Goal: Check status: Check status

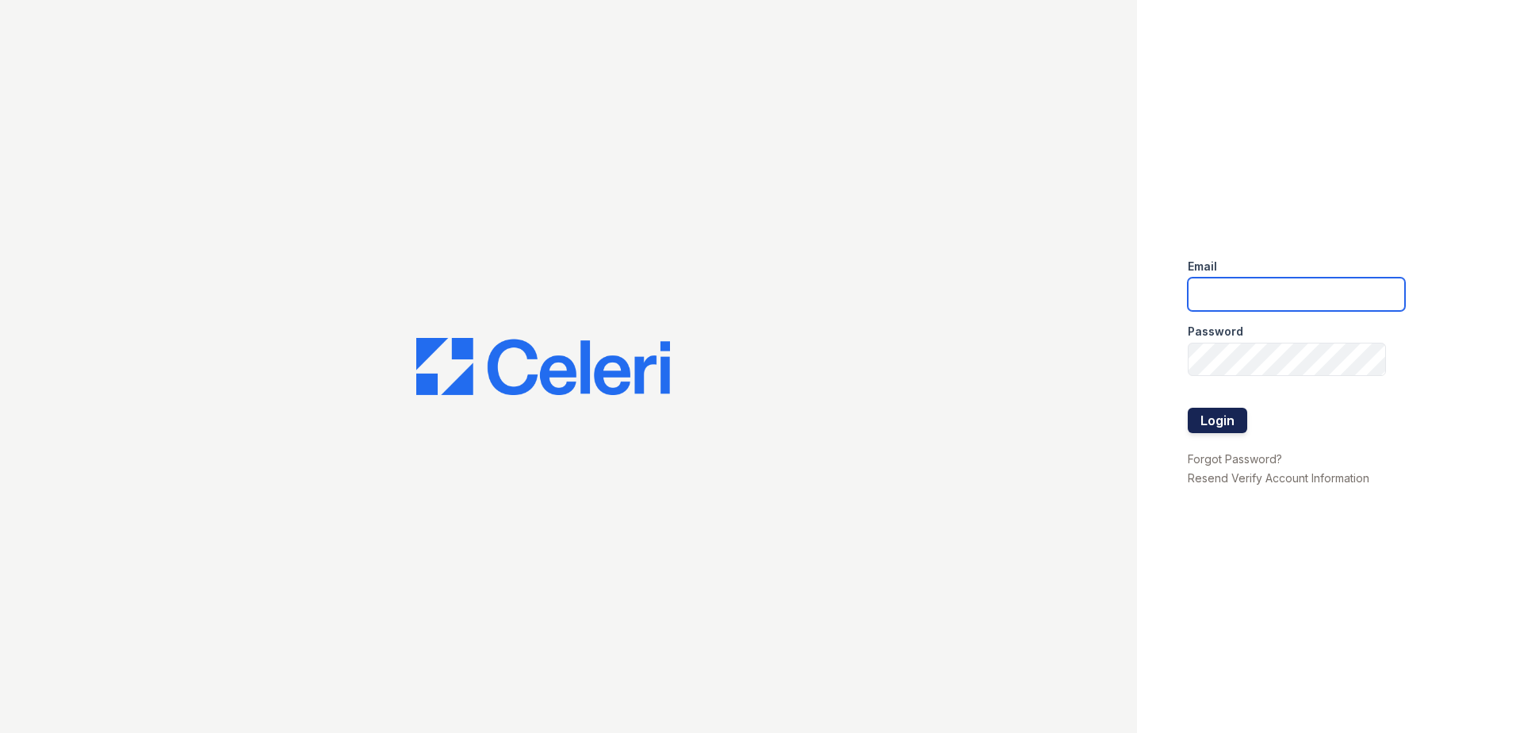
type input "[EMAIL_ADDRESS][DOMAIN_NAME]"
click at [1219, 425] on button "Login" at bounding box center [1217, 420] width 59 height 25
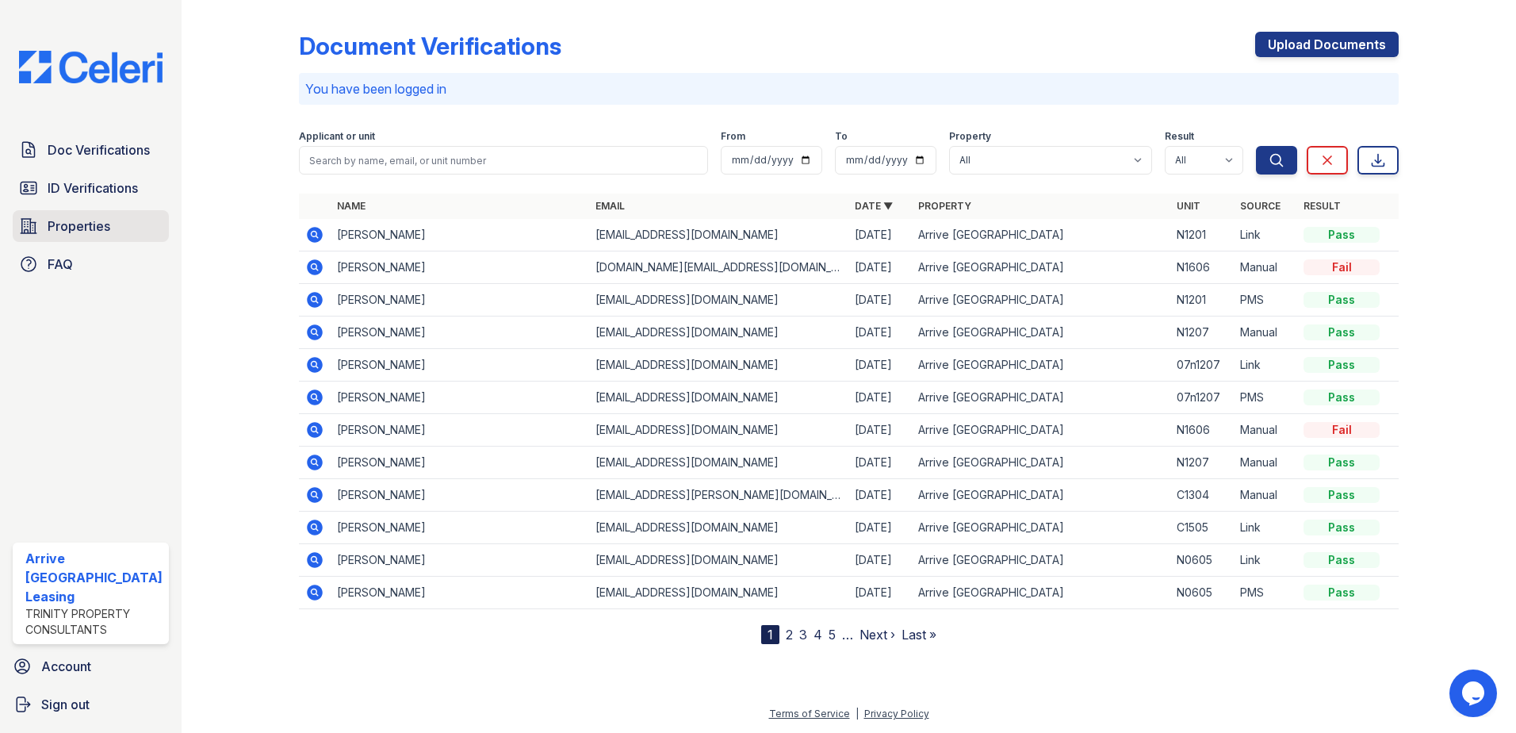
click at [82, 229] on span "Properties" at bounding box center [79, 226] width 63 height 19
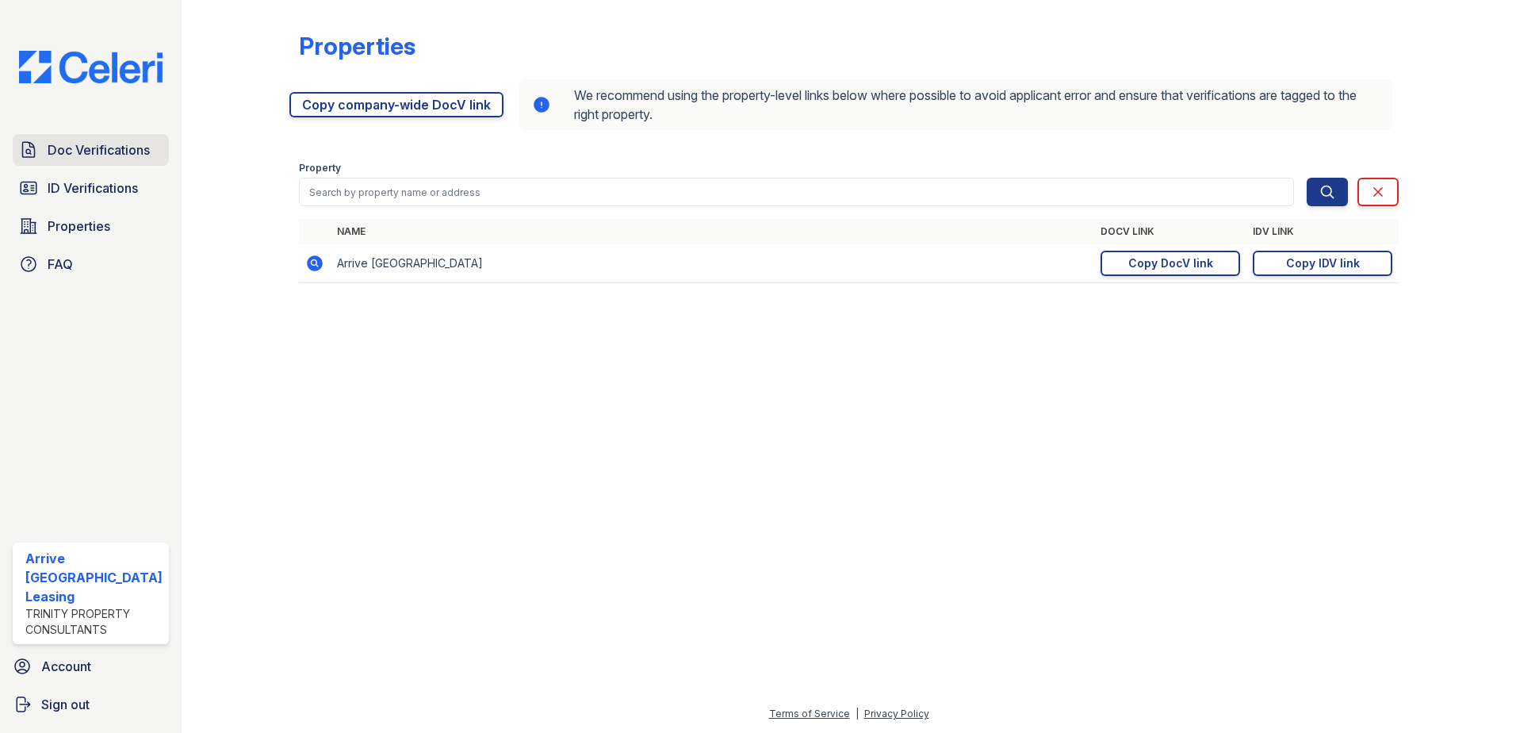
click at [83, 144] on span "Doc Verifications" at bounding box center [99, 149] width 102 height 19
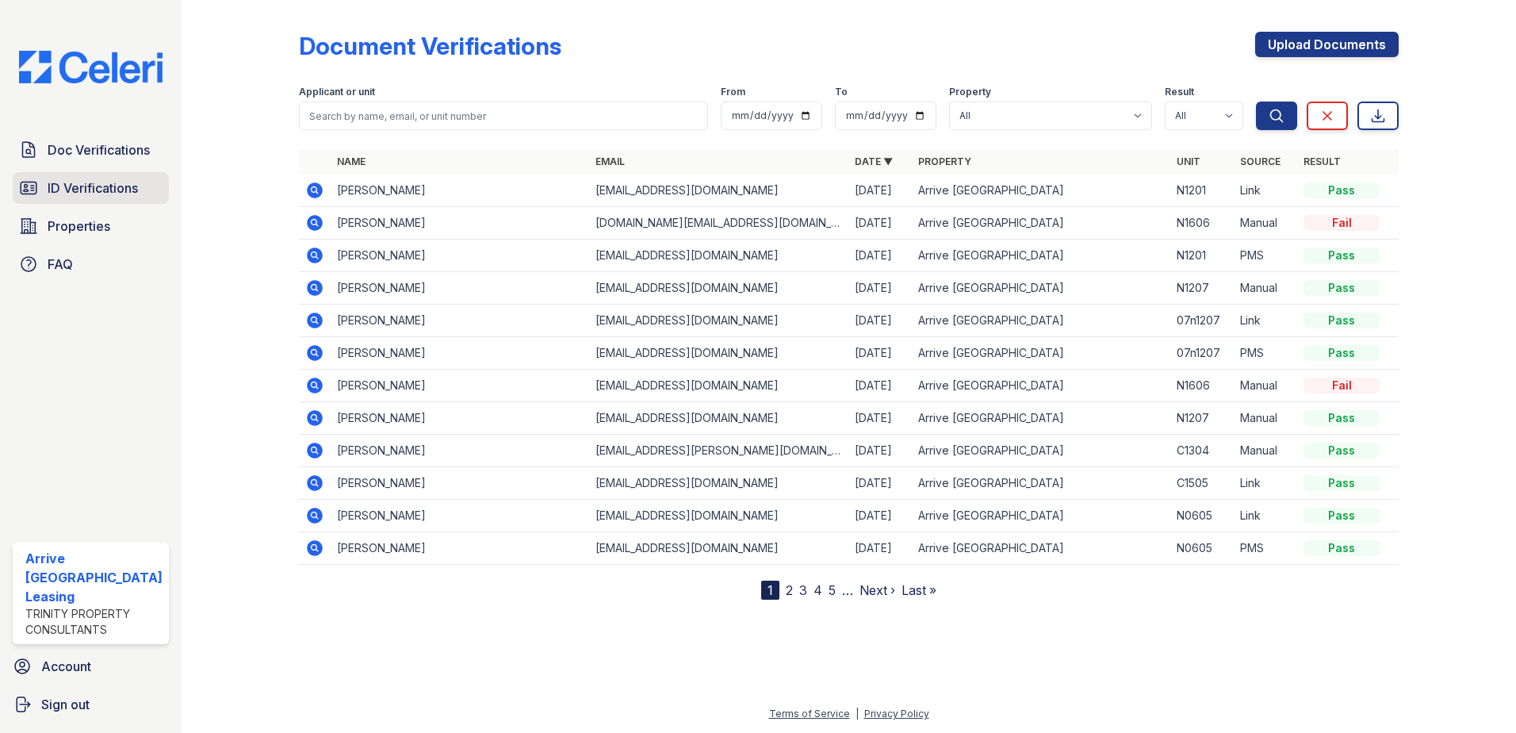
click at [125, 194] on span "ID Verifications" at bounding box center [93, 187] width 90 height 19
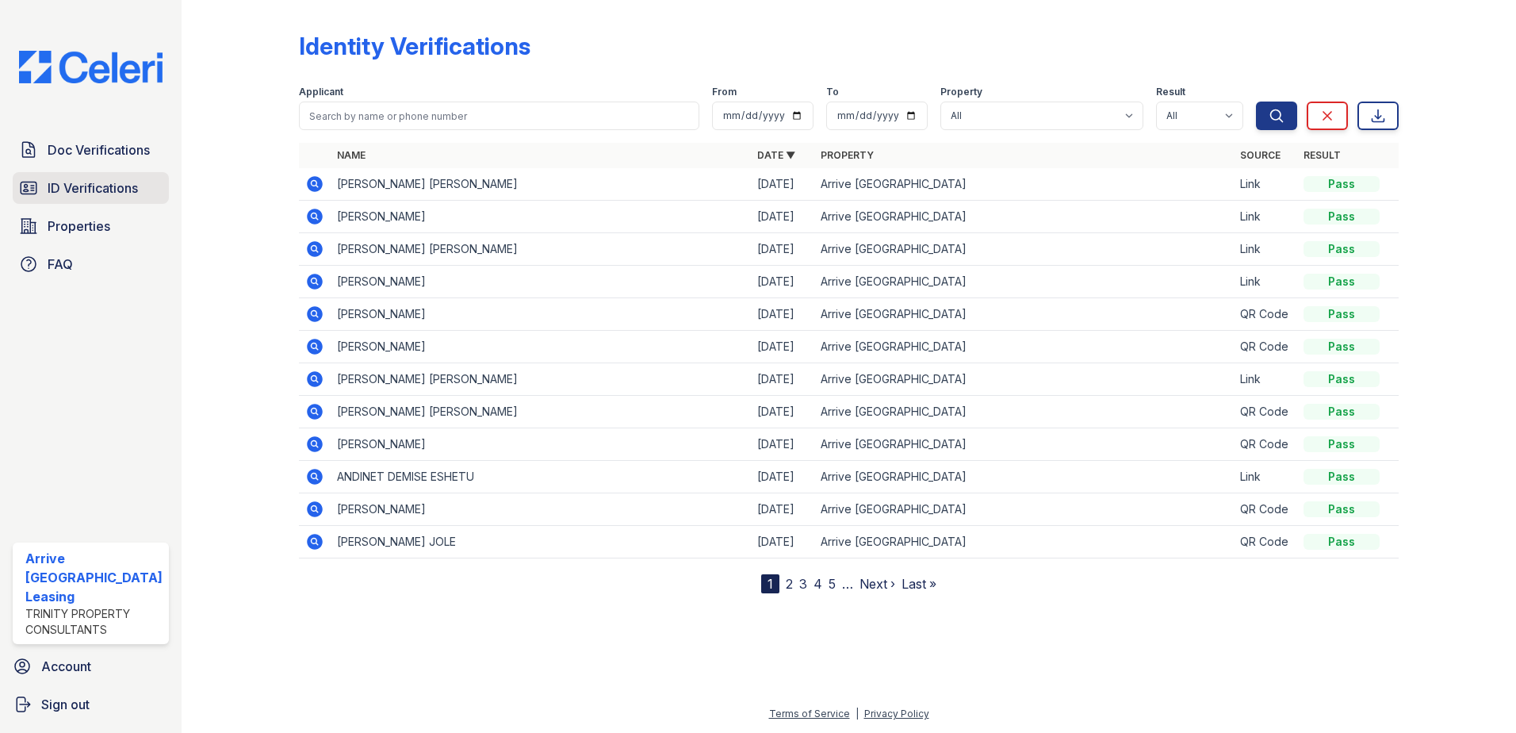
click at [98, 193] on span "ID Verifications" at bounding box center [93, 187] width 90 height 19
click at [312, 245] on icon at bounding box center [314, 249] width 19 height 19
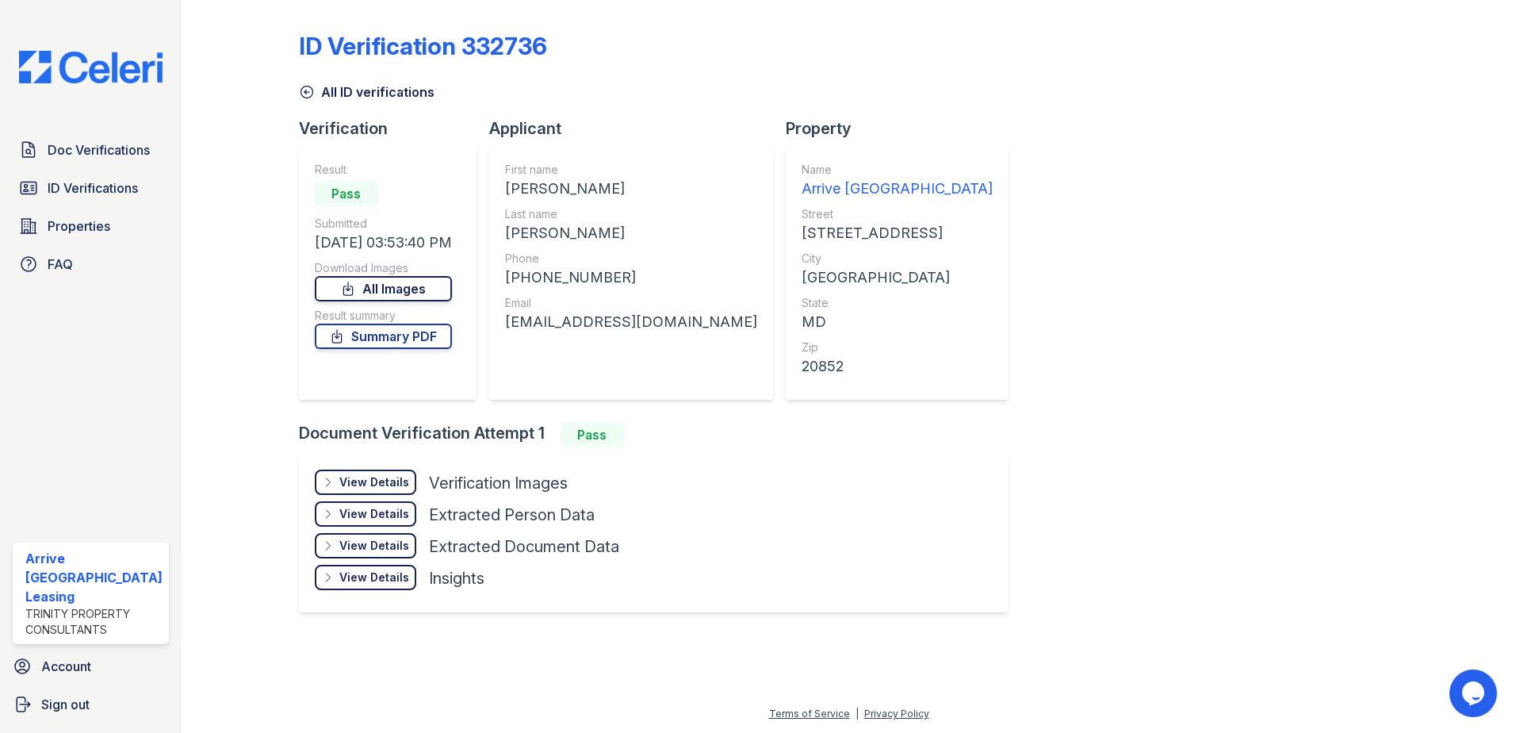
click at [391, 281] on link "All Images" at bounding box center [383, 288] width 137 height 25
click at [401, 335] on link "Summary PDF" at bounding box center [383, 336] width 137 height 25
